Goal: Information Seeking & Learning: Learn about a topic

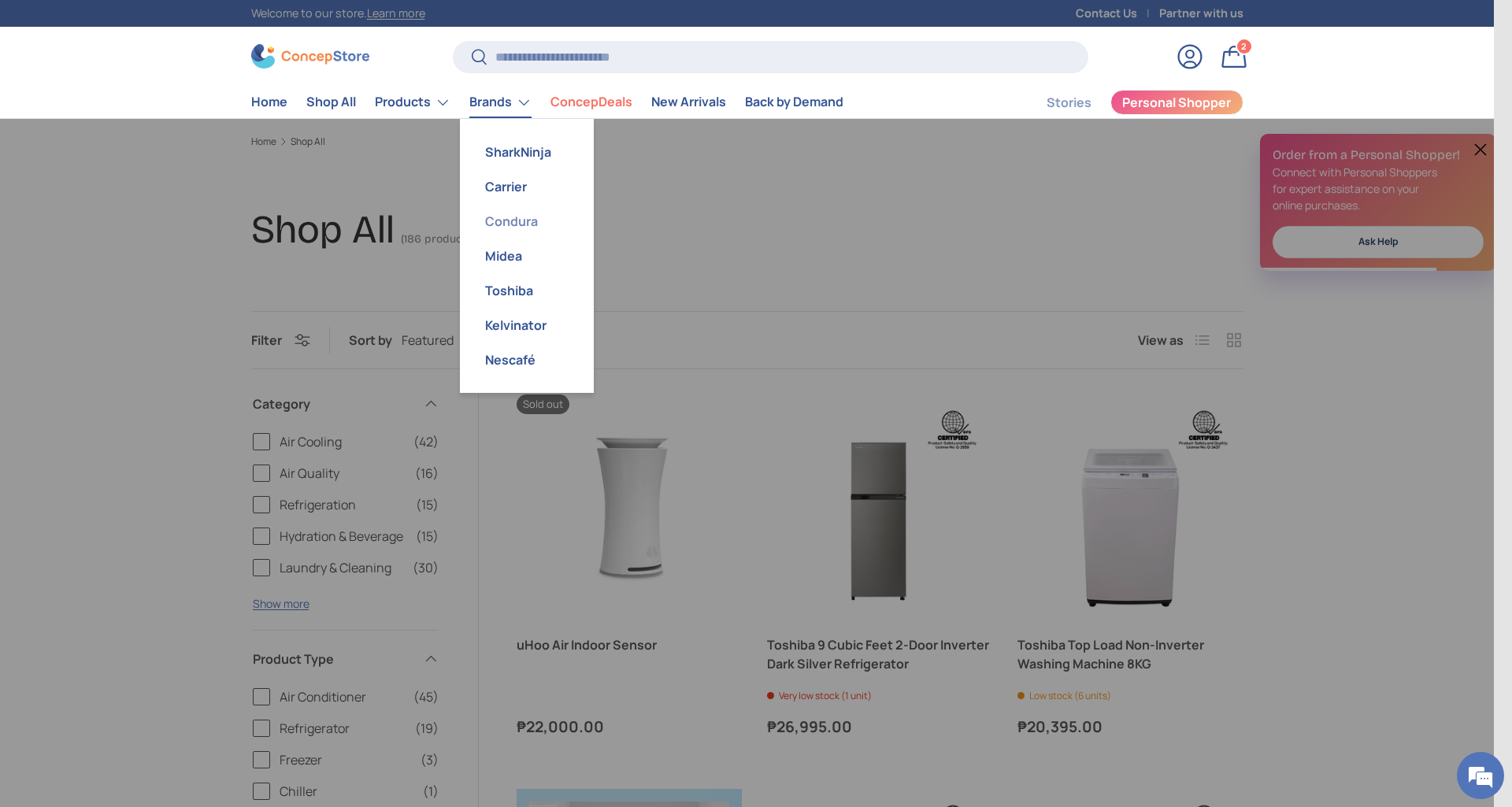
click at [505, 225] on link "Condura" at bounding box center [527, 220] width 115 height 34
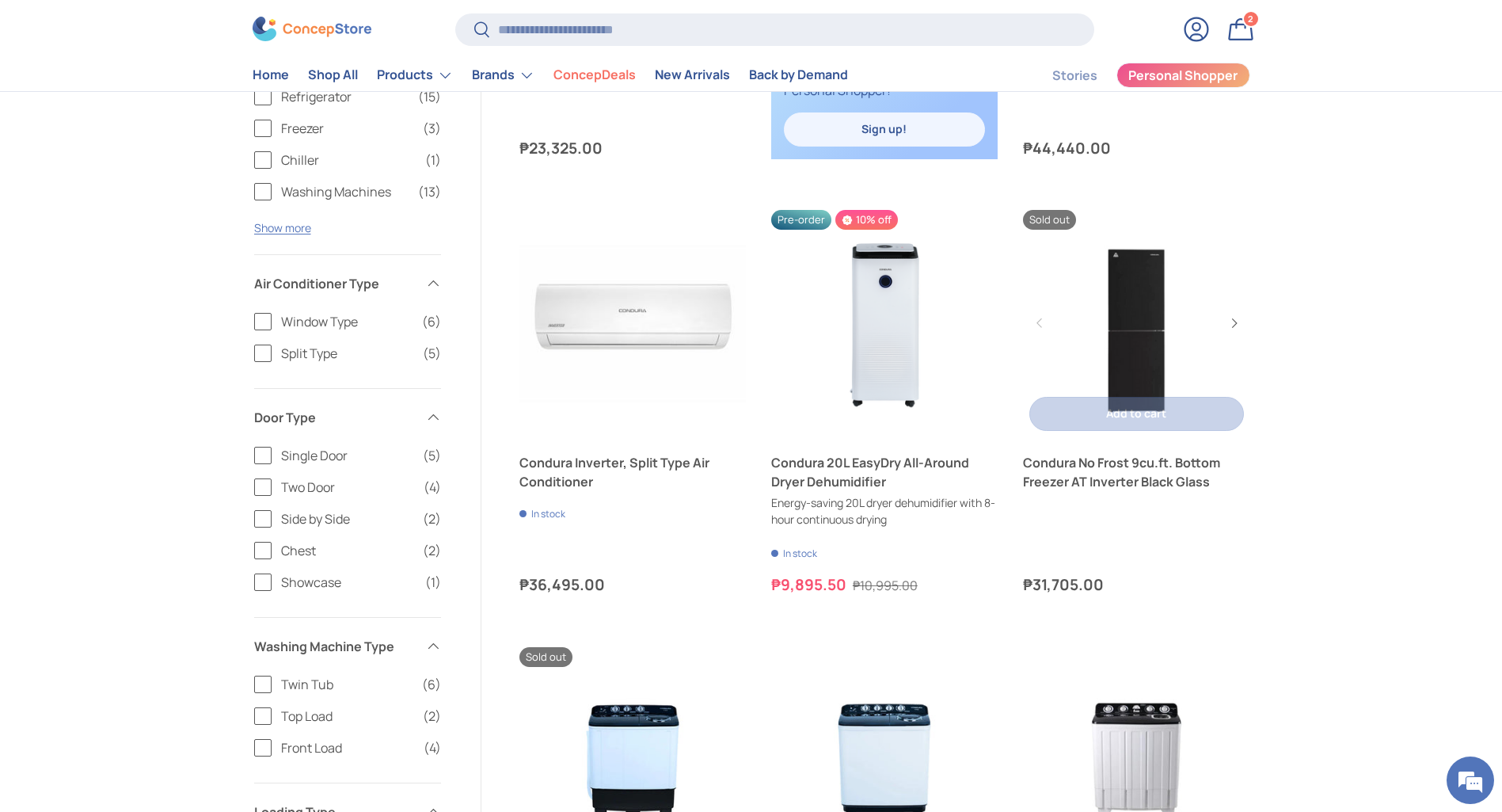
scroll to position [712, 0]
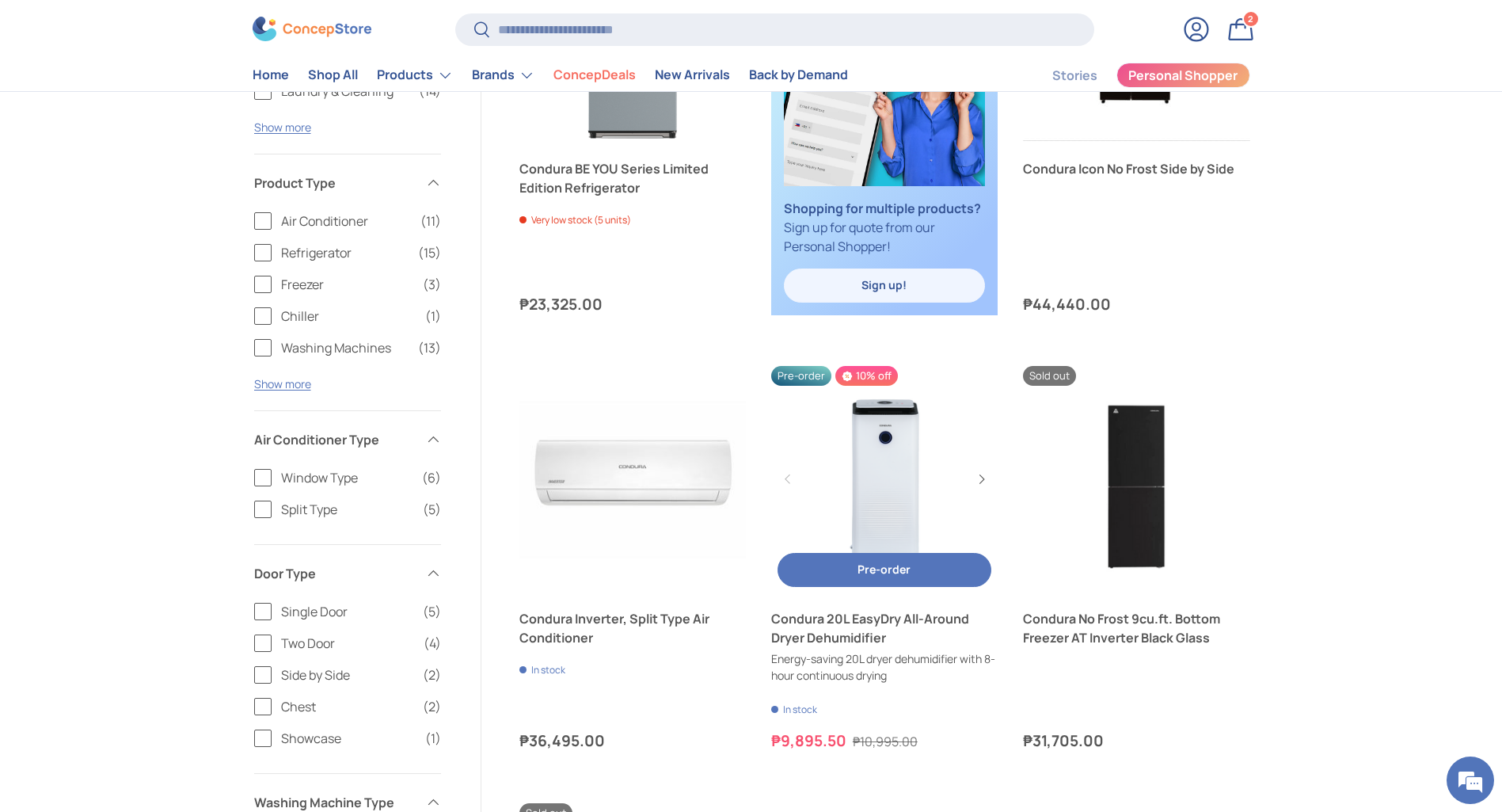
click at [904, 484] on link "Condura 20L EasyDry All-Around Dryer Dehumidifier" at bounding box center [884, 479] width 226 height 226
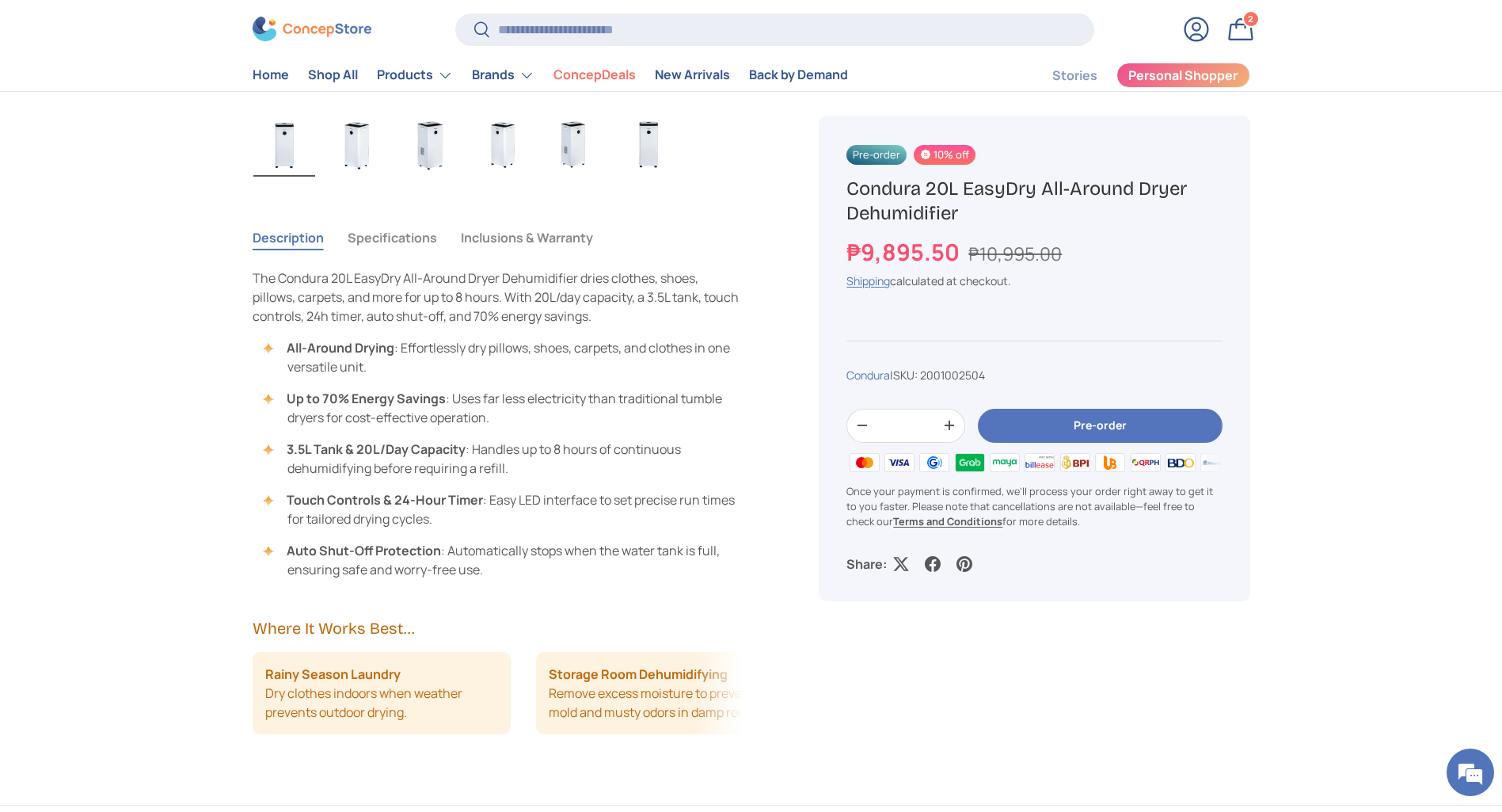
scroll to position [950, 0]
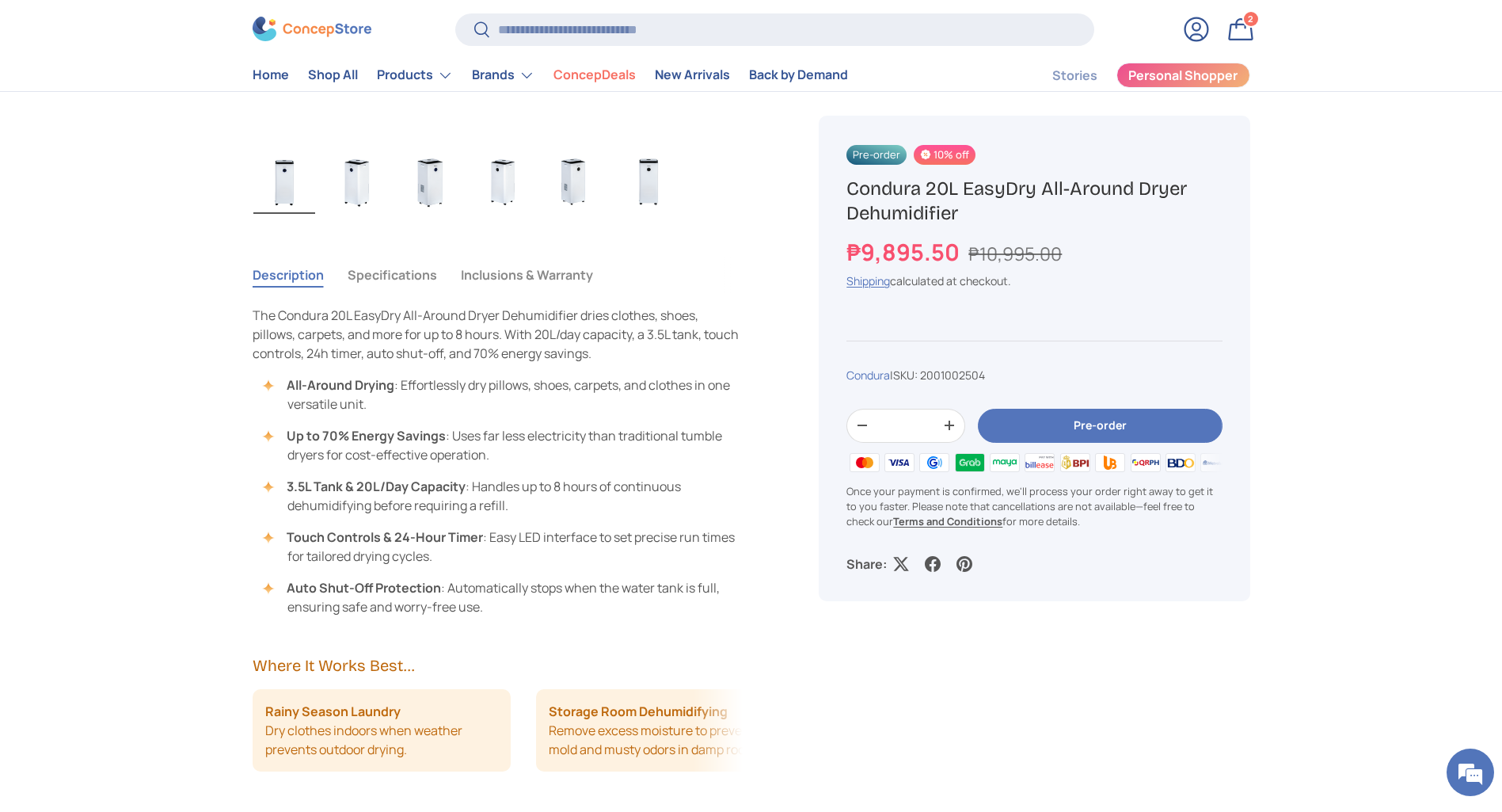
click at [389, 273] on button "Specifications" at bounding box center [392, 275] width 89 height 36
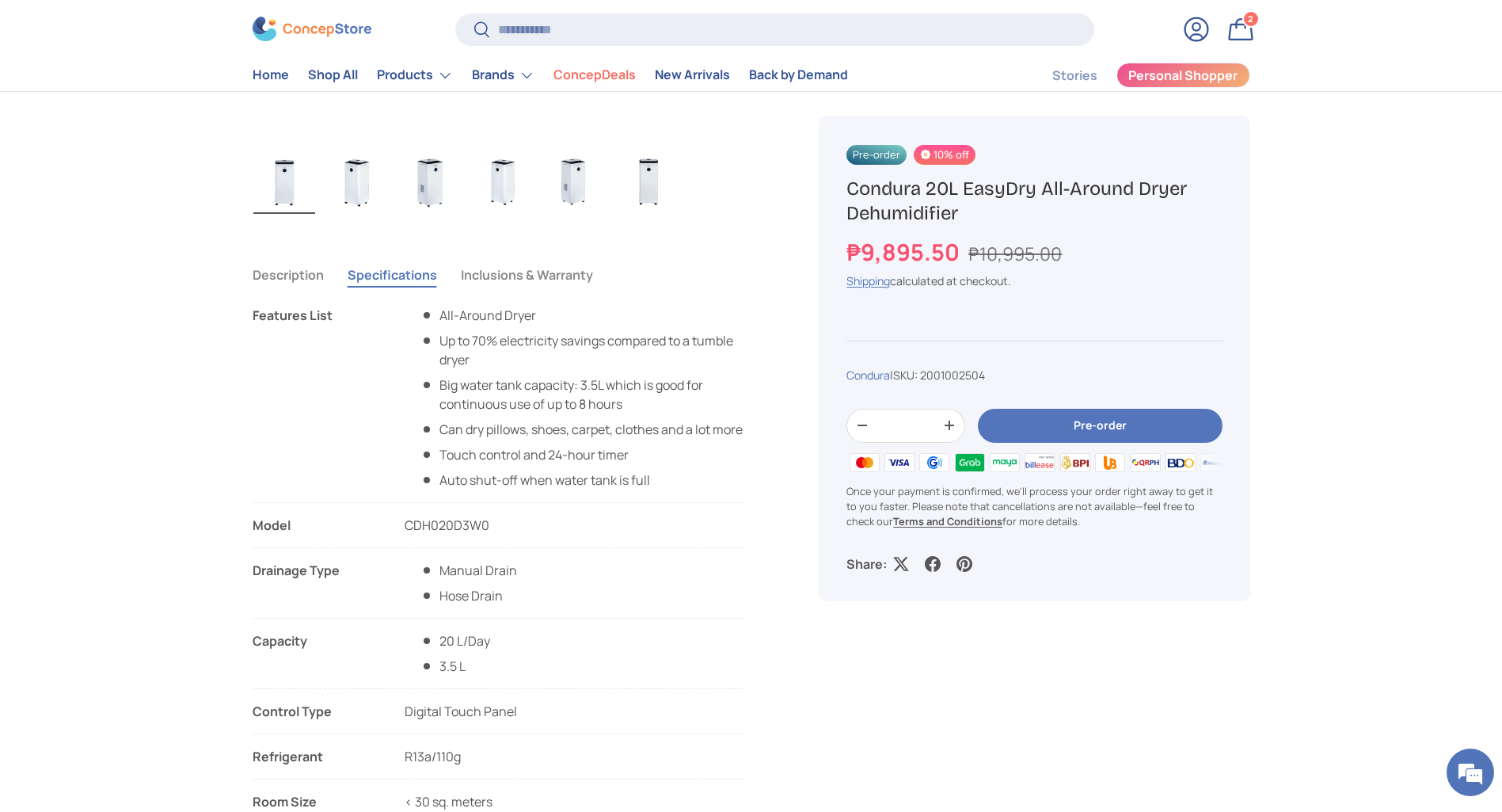
click at [286, 271] on button "Description" at bounding box center [288, 275] width 72 height 36
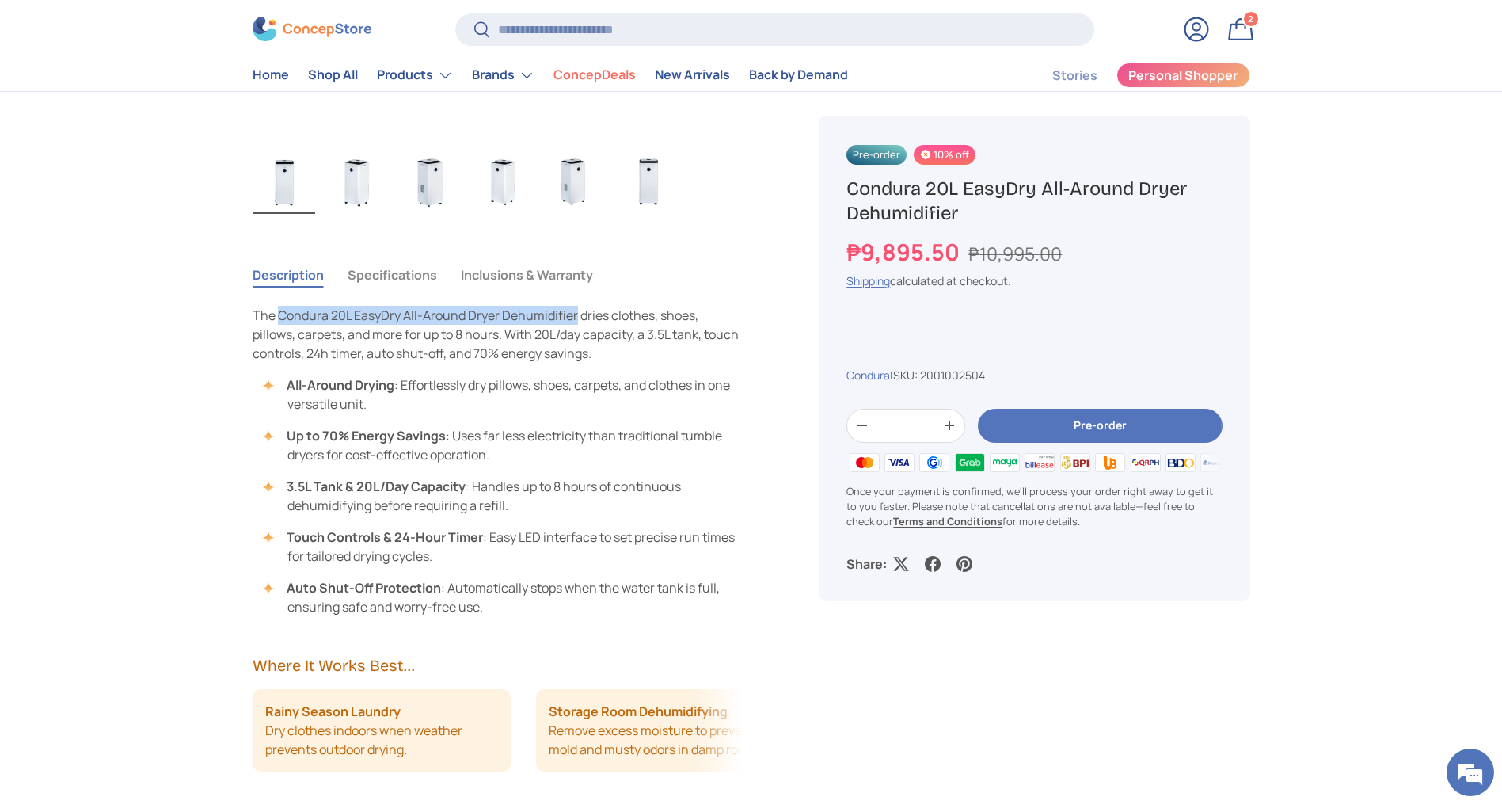
drag, startPoint x: 277, startPoint y: 318, endPoint x: 575, endPoint y: 318, distance: 298.0
click at [575, 318] on span "The Condura 20L EasyDry All-Around Dryer Dehumidifier dries clothes, shoes, pil…" at bounding box center [495, 334] width 486 height 56
copy span "Condura 20L EasyDry All-Around Dryer Dehumidifier"
